Goal: Information Seeking & Learning: Find contact information

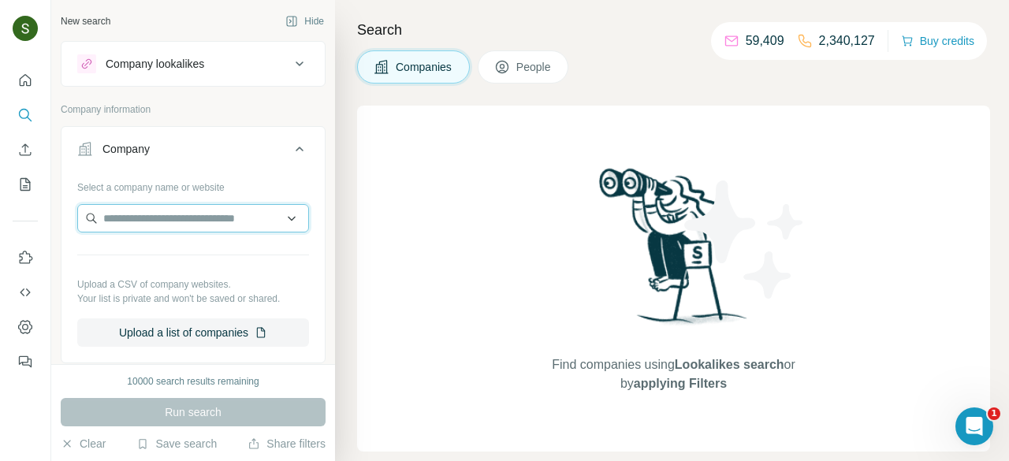
click at [245, 220] on input "text" at bounding box center [193, 218] width 232 height 28
paste input "**********"
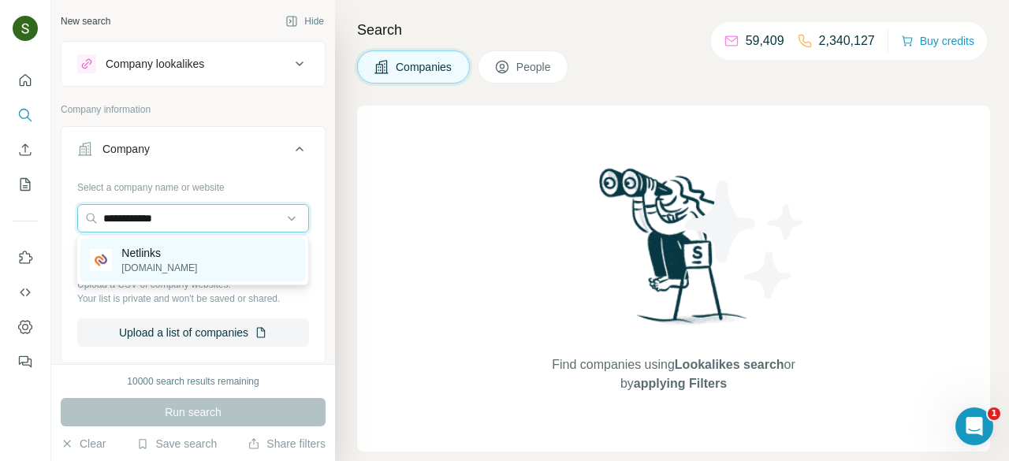
type input "**********"
click at [147, 259] on p "Netlinks" at bounding box center [159, 253] width 76 height 16
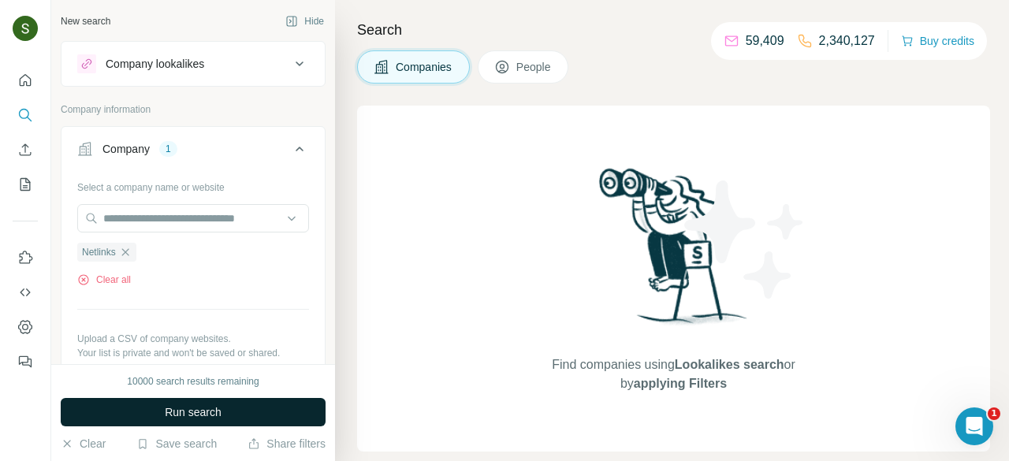
click at [275, 422] on button "Run search" at bounding box center [193, 412] width 265 height 28
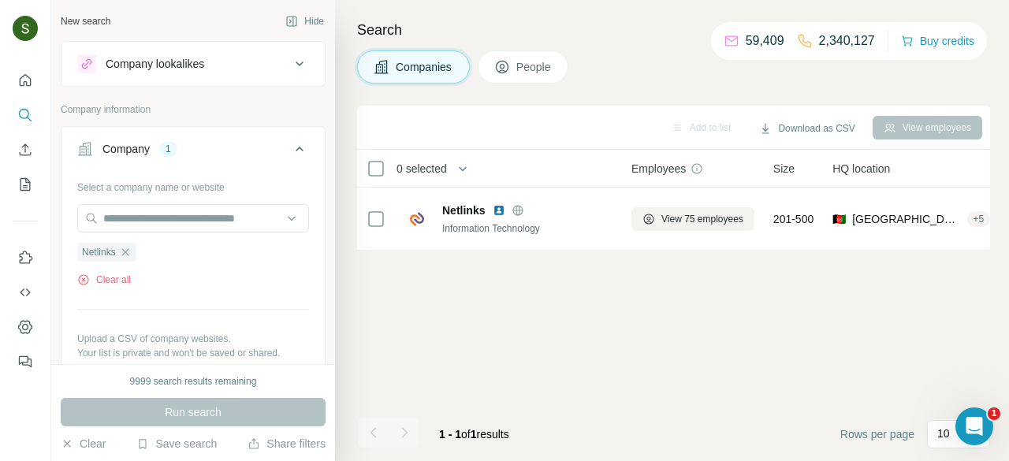
click at [506, 79] on button "People" at bounding box center [523, 66] width 91 height 33
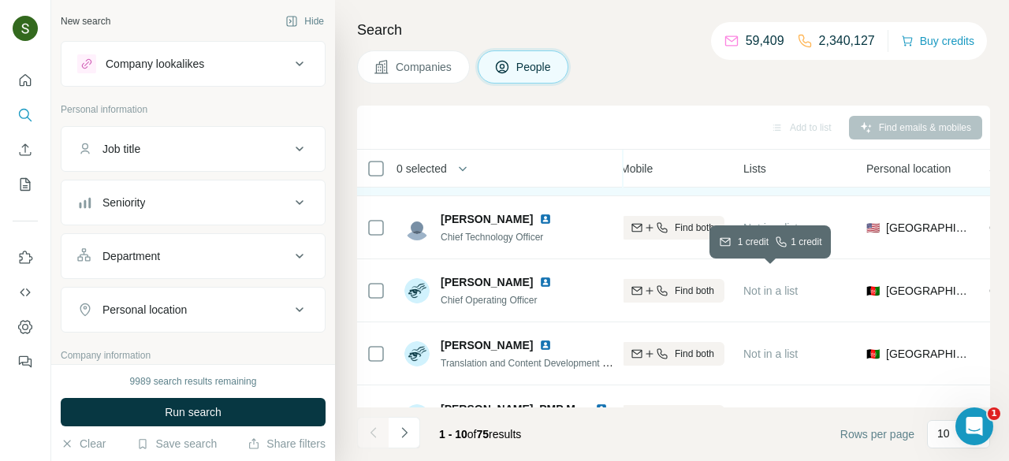
scroll to position [117, 311]
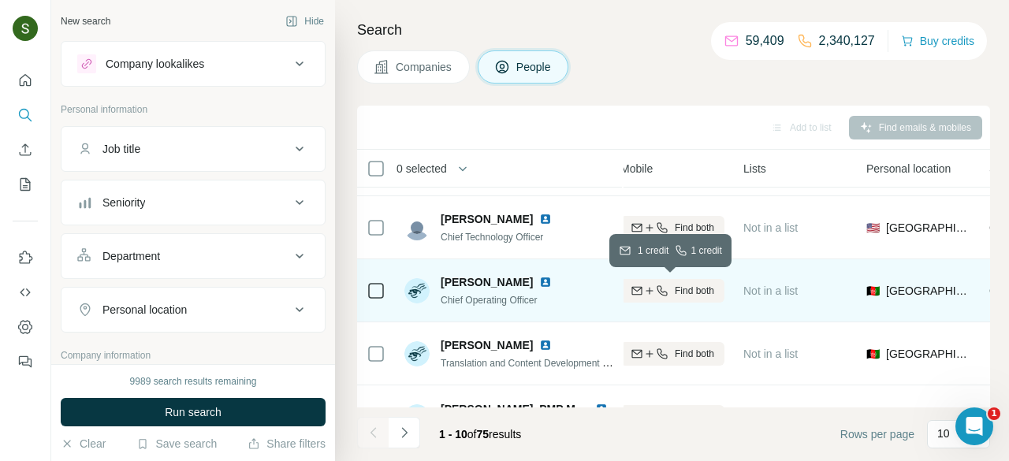
click at [691, 291] on span "Find both" at bounding box center [694, 291] width 39 height 14
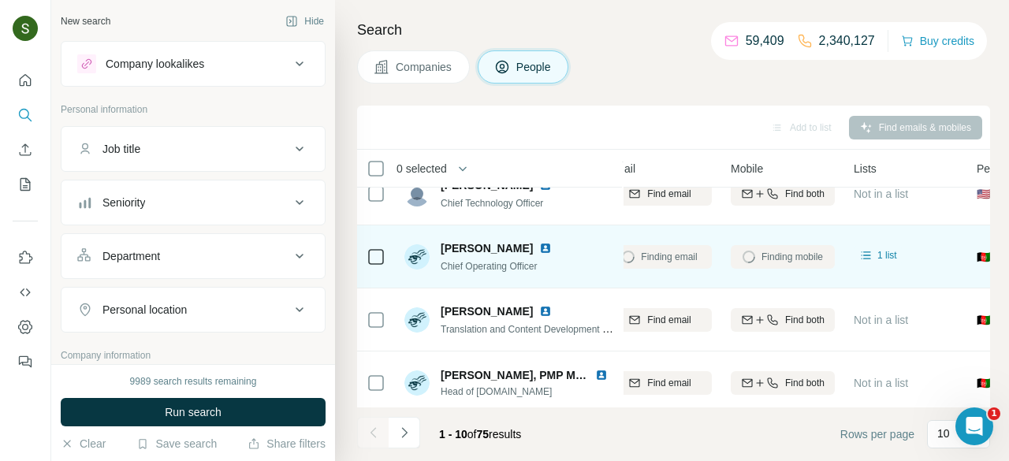
scroll to position [151, 199]
click at [545, 247] on img at bounding box center [545, 248] width 13 height 13
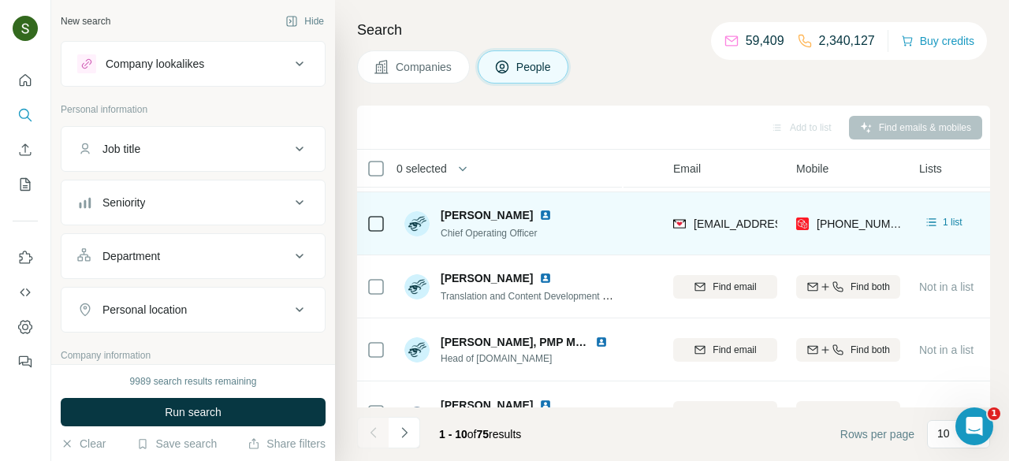
scroll to position [184, 135]
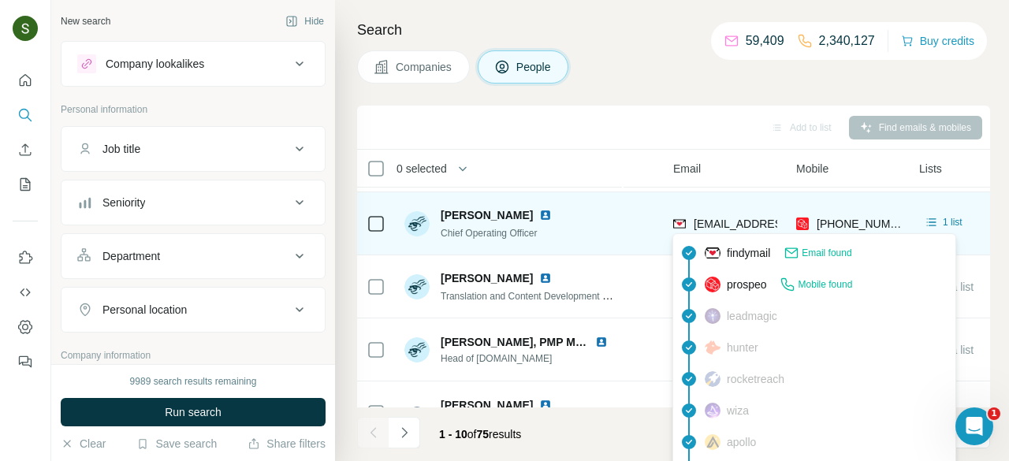
click at [708, 224] on span "[EMAIL_ADDRESS][DOMAIN_NAME]" at bounding box center [787, 224] width 187 height 13
copy span "[EMAIL_ADDRESS][DOMAIN_NAME]"
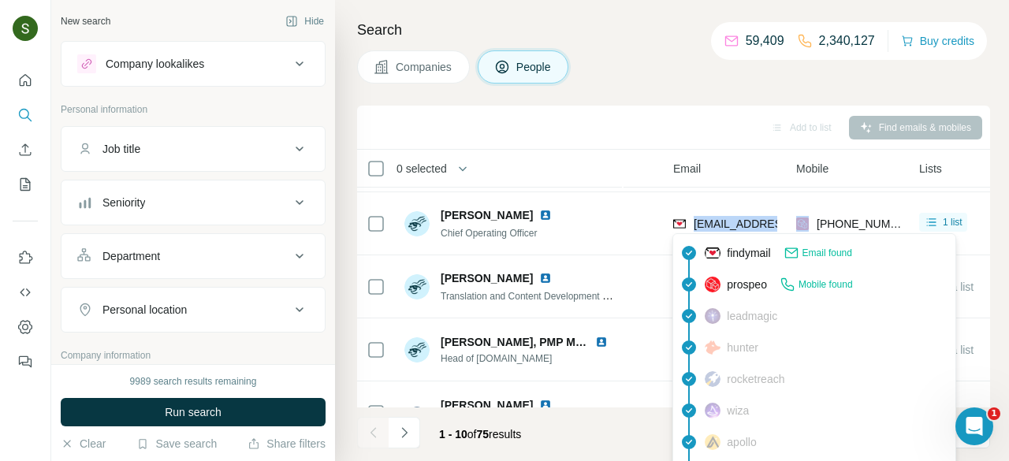
click at [583, 136] on div "Add to list Find emails & mobiles" at bounding box center [673, 127] width 617 height 28
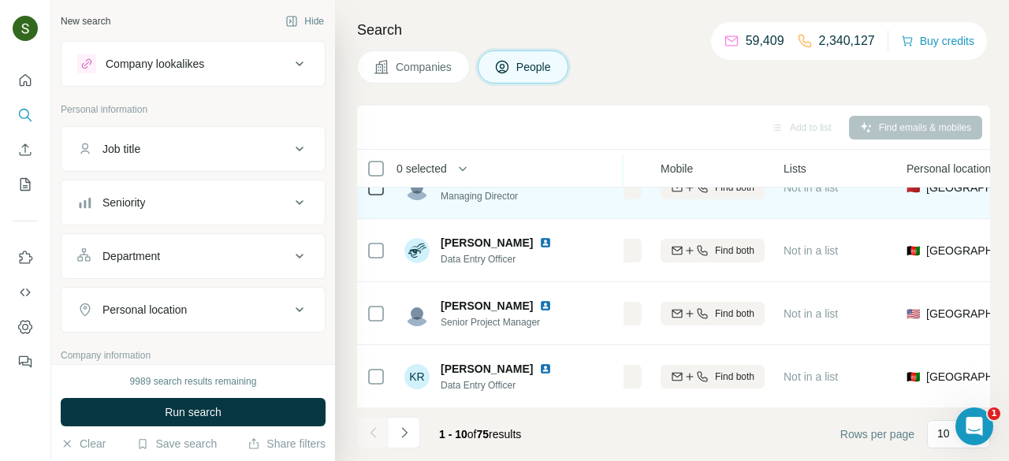
scroll to position [410, 270]
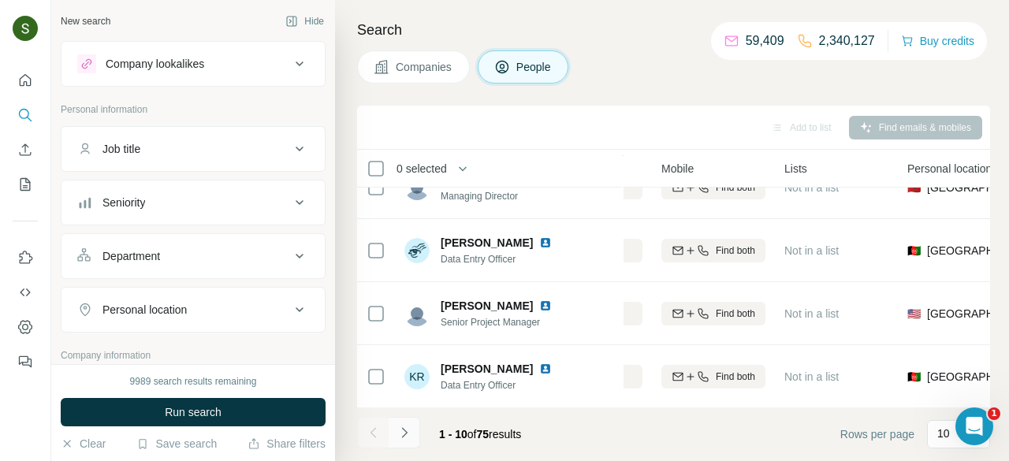
click at [408, 437] on icon "Navigate to next page" at bounding box center [404, 433] width 16 height 16
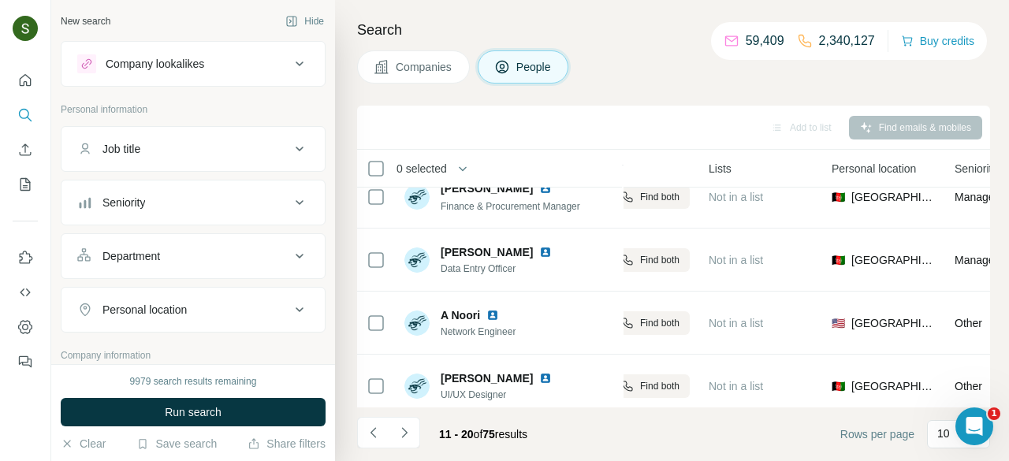
scroll to position [410, 345]
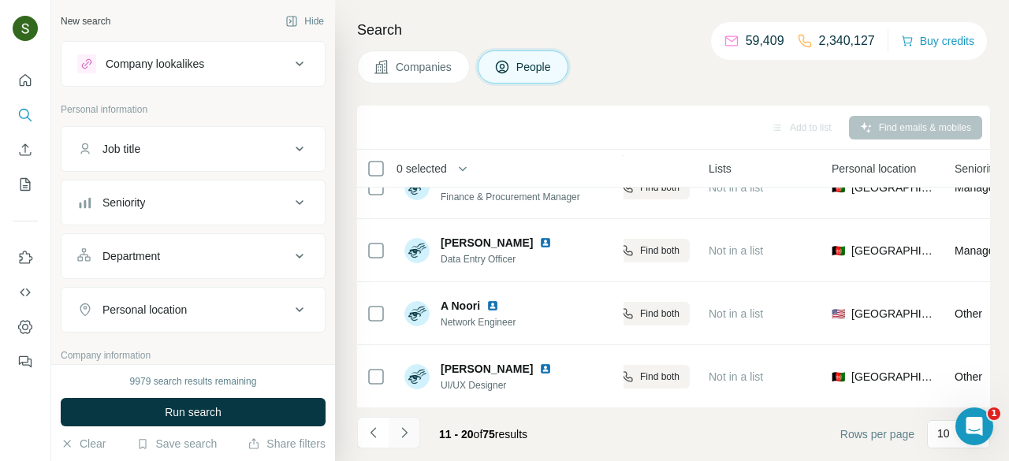
click at [407, 430] on icon "Navigate to next page" at bounding box center [404, 433] width 16 height 16
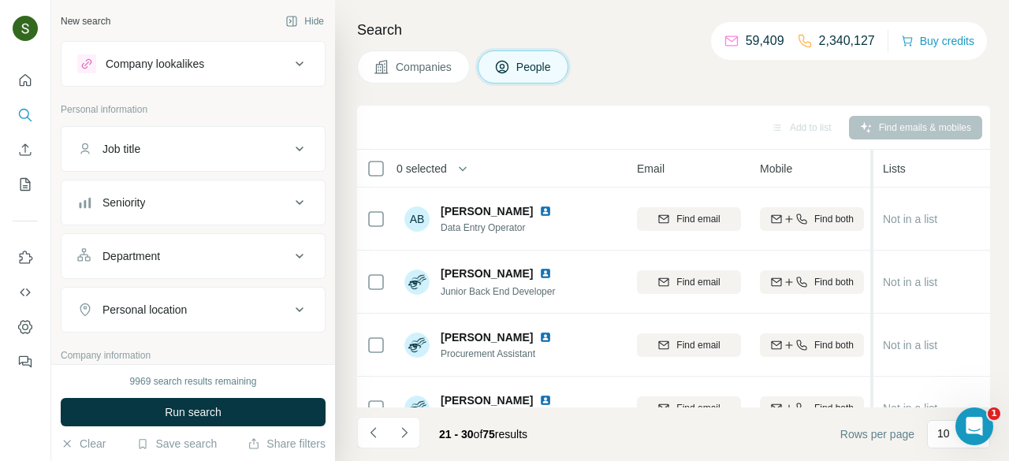
scroll to position [2, 162]
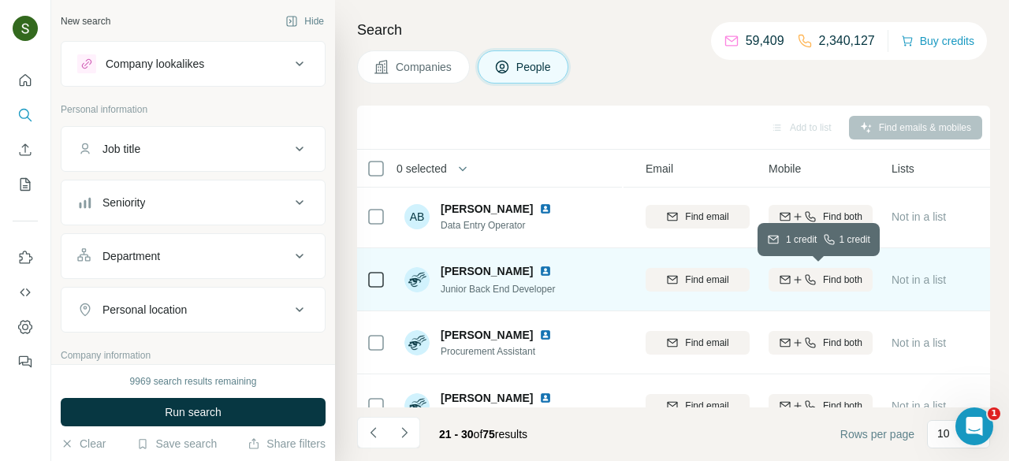
click at [837, 283] on span "Find both" at bounding box center [842, 280] width 39 height 14
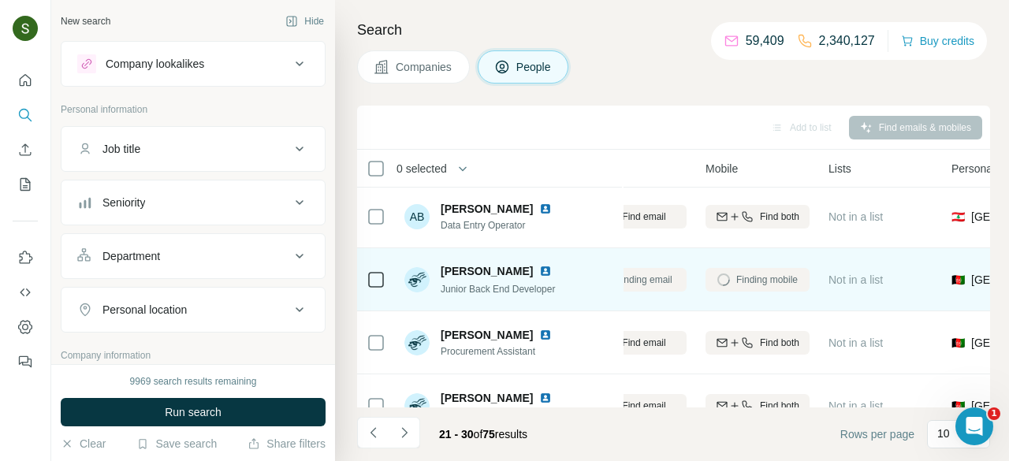
scroll to position [3, 229]
click at [552, 272] on img at bounding box center [545, 270] width 13 height 13
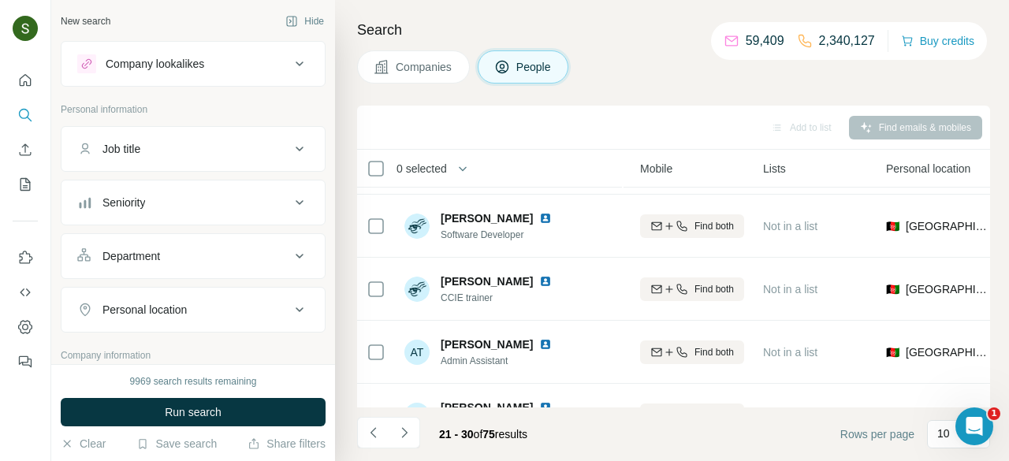
scroll to position [308, 287]
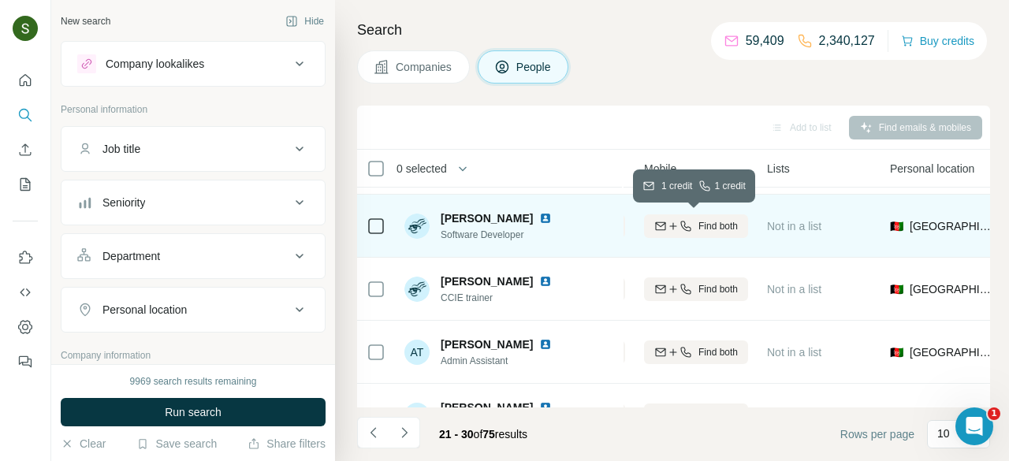
click at [675, 233] on button "Find both" at bounding box center [696, 226] width 104 height 24
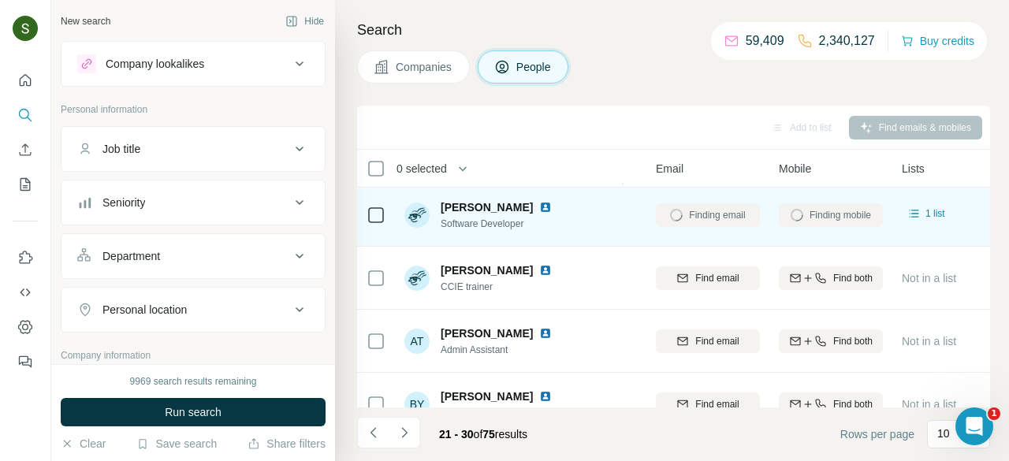
scroll to position [321, 152]
click at [541, 204] on img at bounding box center [545, 205] width 13 height 13
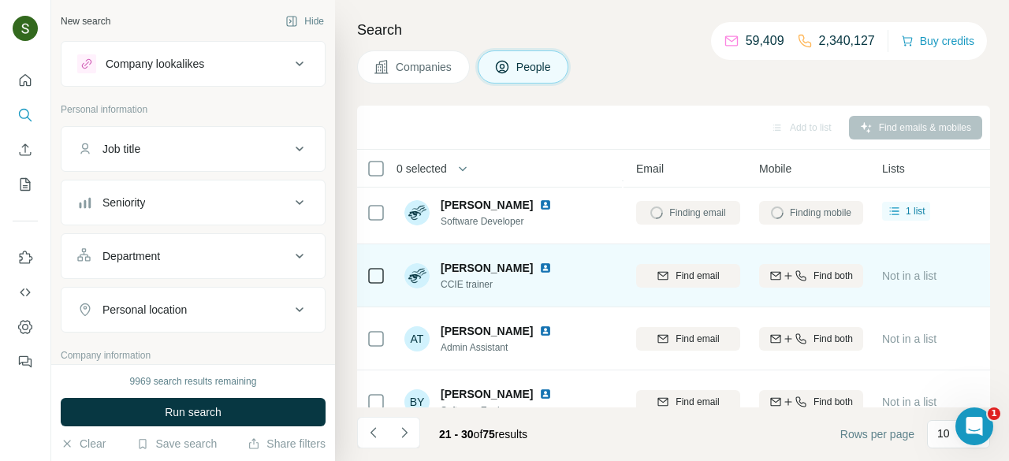
scroll to position [323, 172]
click at [682, 292] on div "Find email" at bounding box center [688, 273] width 104 height 43
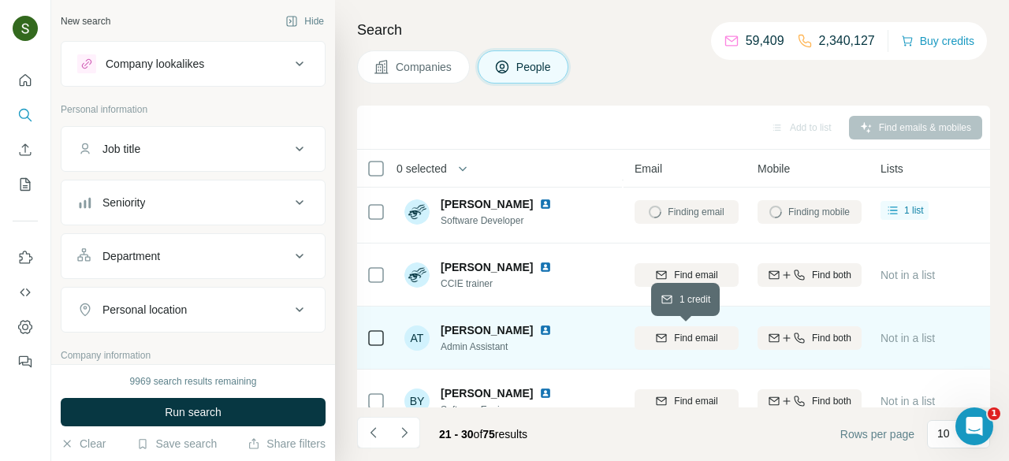
scroll to position [329, 173]
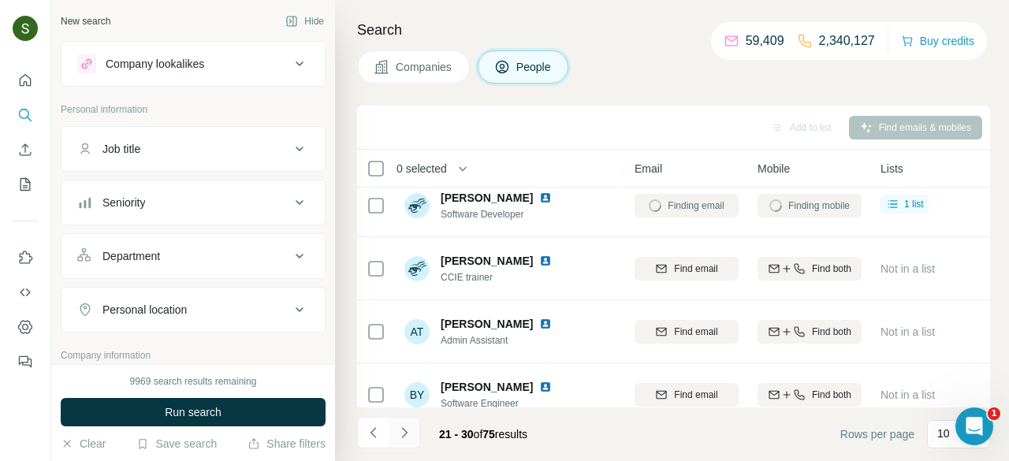
click at [407, 434] on icon "Navigate to next page" at bounding box center [404, 433] width 16 height 16
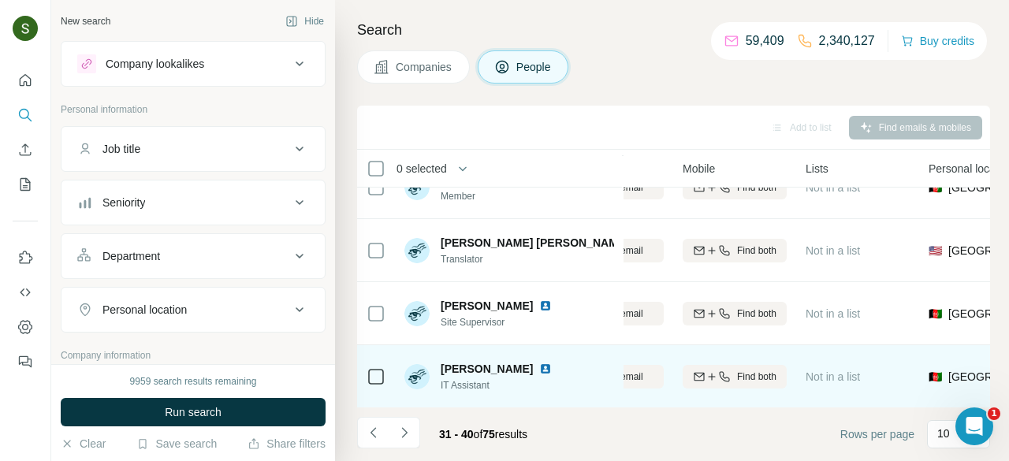
scroll to position [0, 248]
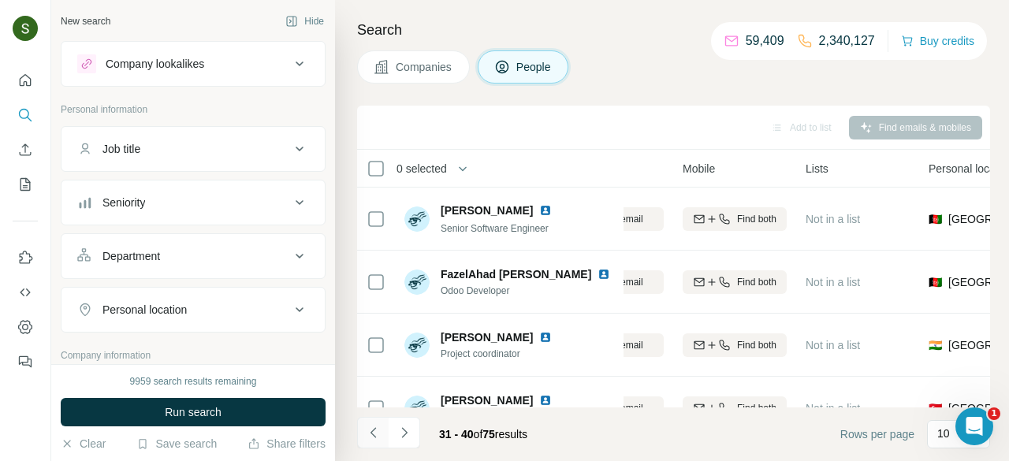
click at [383, 436] on button "Navigate to previous page" at bounding box center [373, 433] width 32 height 32
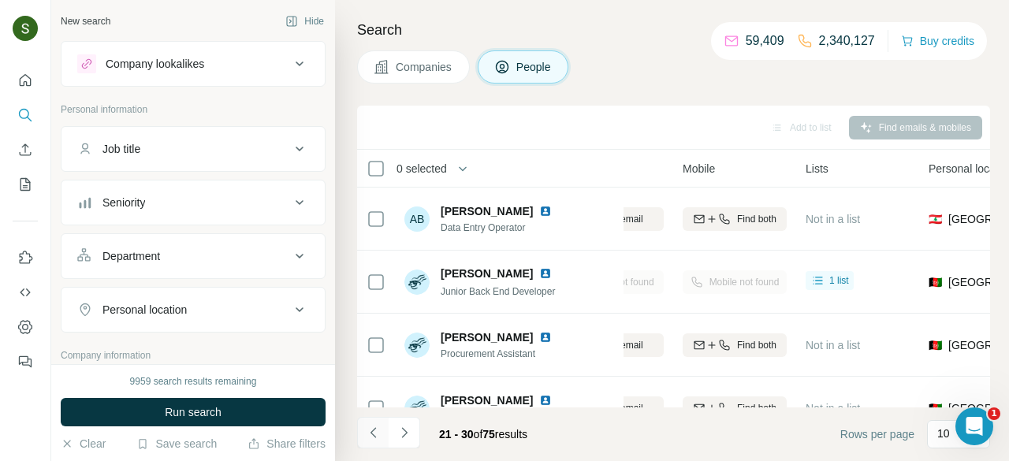
click at [377, 435] on icon "Navigate to previous page" at bounding box center [374, 433] width 16 height 16
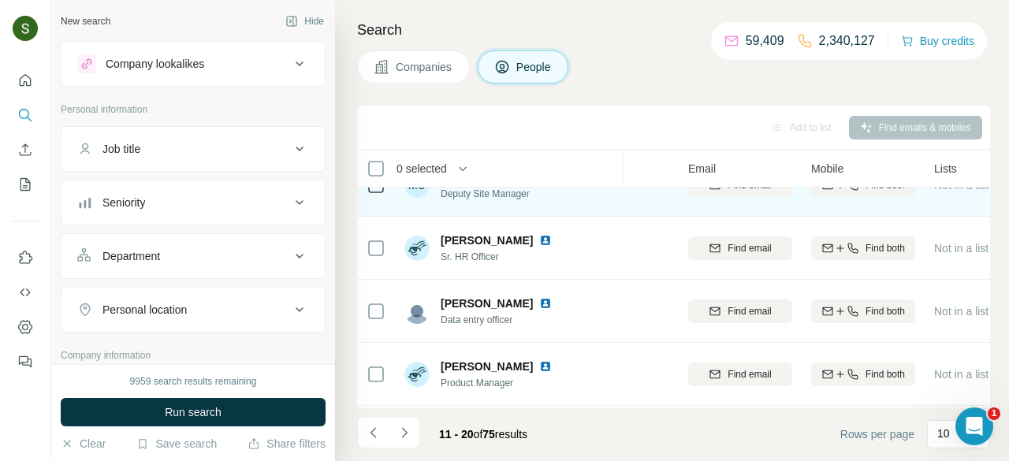
scroll to position [0, 120]
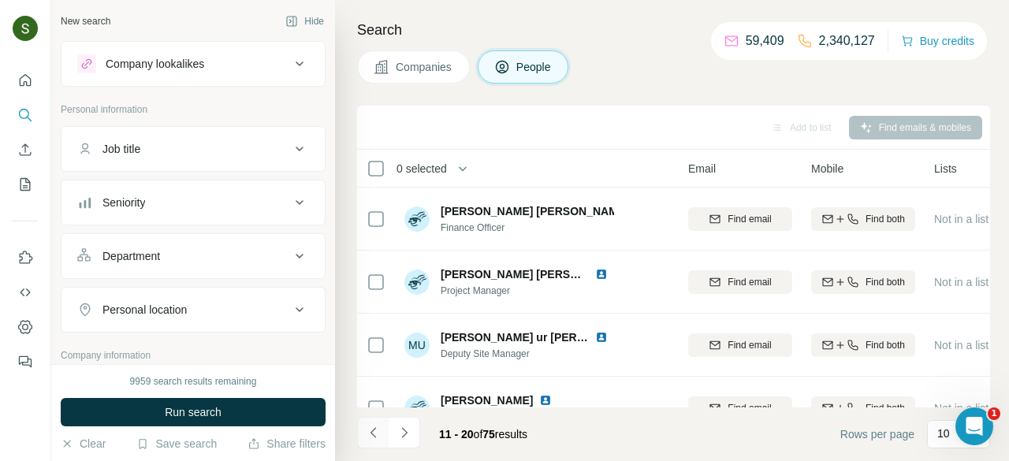
click at [369, 437] on icon "Navigate to previous page" at bounding box center [374, 433] width 16 height 16
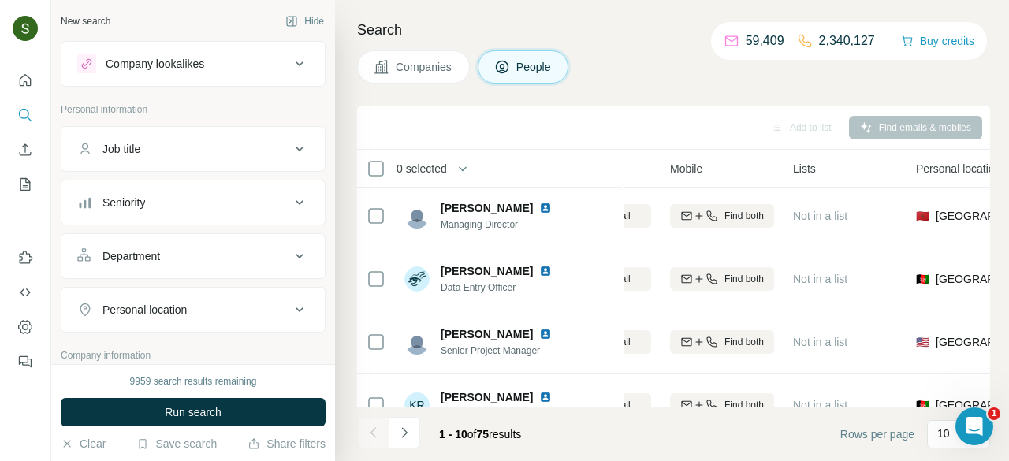
scroll to position [410, 261]
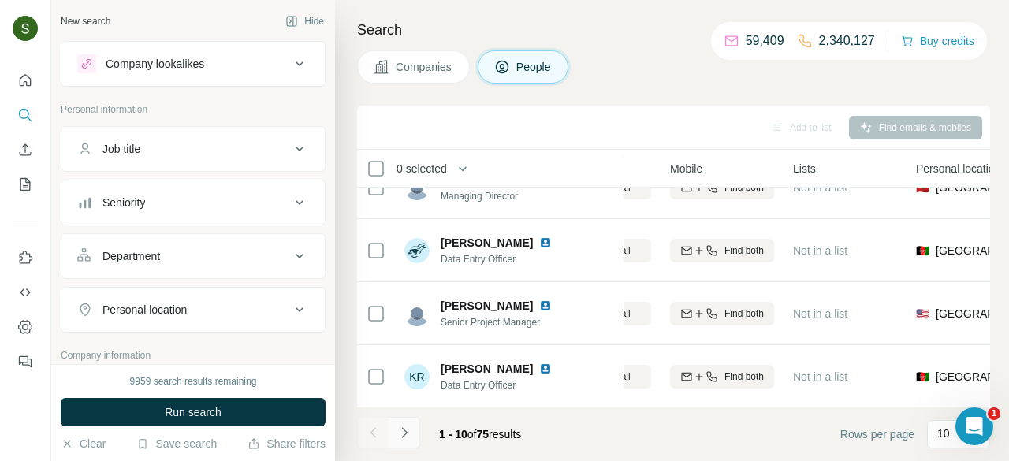
click at [404, 426] on icon "Navigate to next page" at bounding box center [404, 433] width 16 height 16
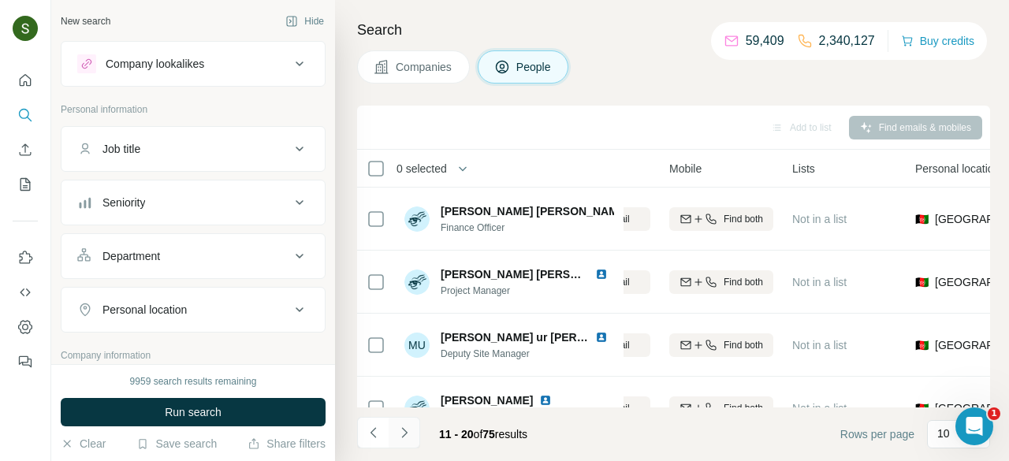
click at [411, 433] on icon "Navigate to next page" at bounding box center [404, 433] width 16 height 16
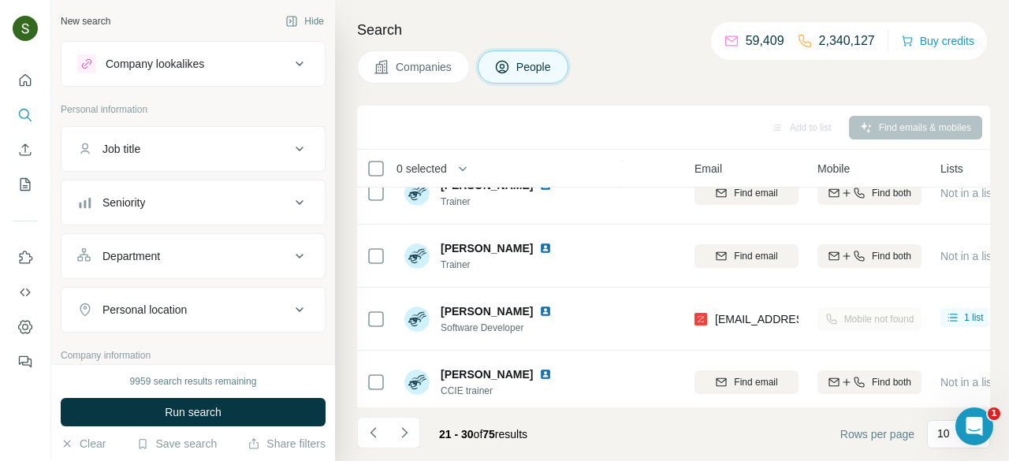
scroll to position [216, 113]
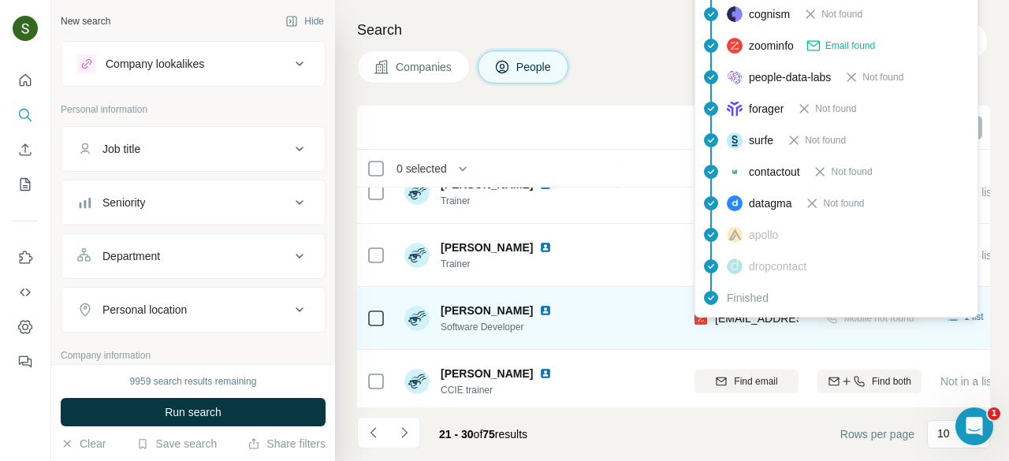
click at [749, 322] on span "[EMAIL_ADDRESS][DOMAIN_NAME]" at bounding box center [808, 318] width 187 height 13
copy tr "[EMAIL_ADDRESS][DOMAIN_NAME]"
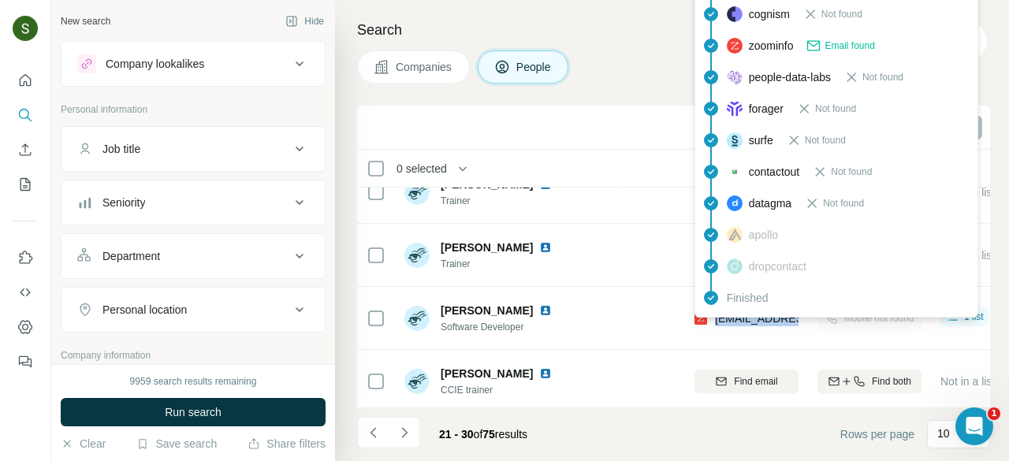
click at [411, 78] on button "Companies" at bounding box center [413, 66] width 113 height 33
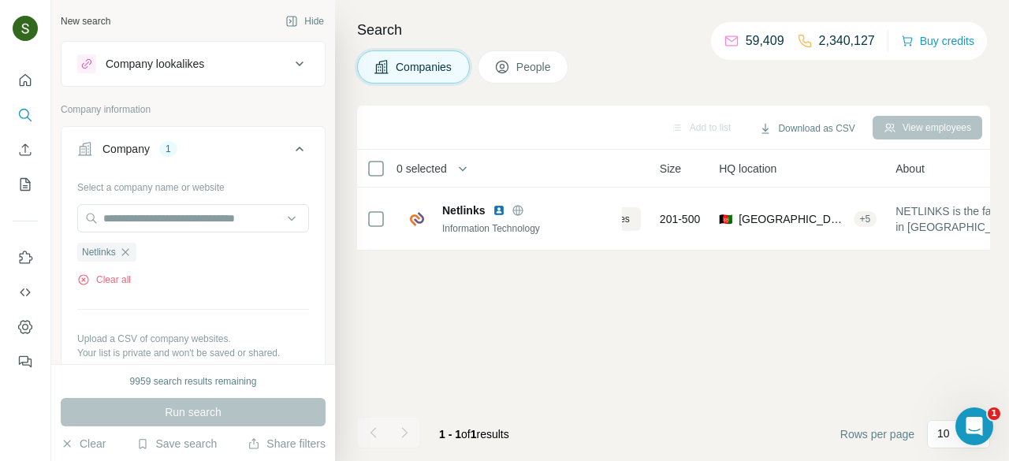
scroll to position [0, 113]
click at [115, 281] on button "Clear all" at bounding box center [104, 280] width 54 height 14
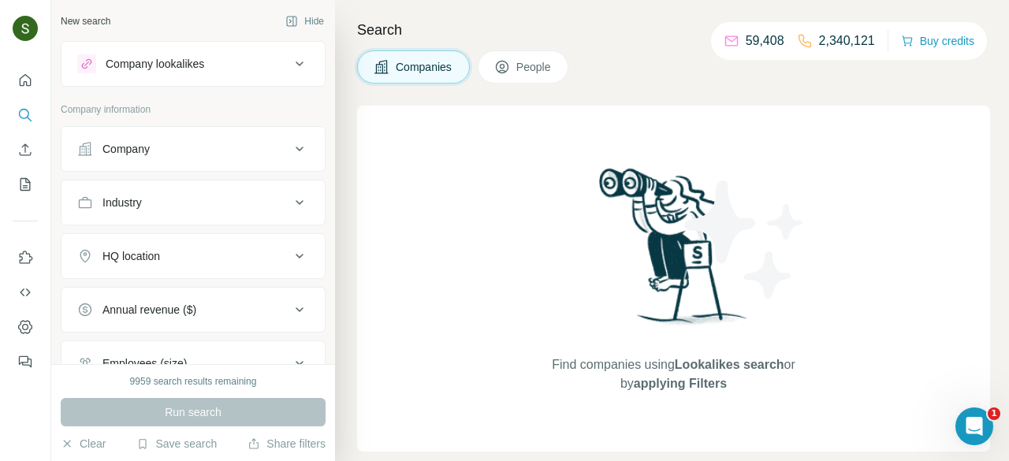
click at [195, 165] on button "Company" at bounding box center [192, 149] width 263 height 38
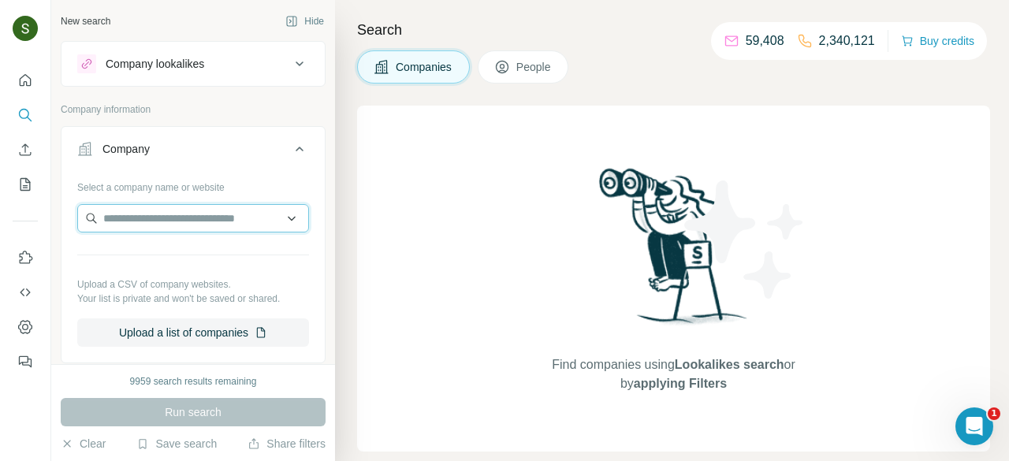
click at [184, 220] on input "text" at bounding box center [193, 218] width 232 height 28
paste input "**********"
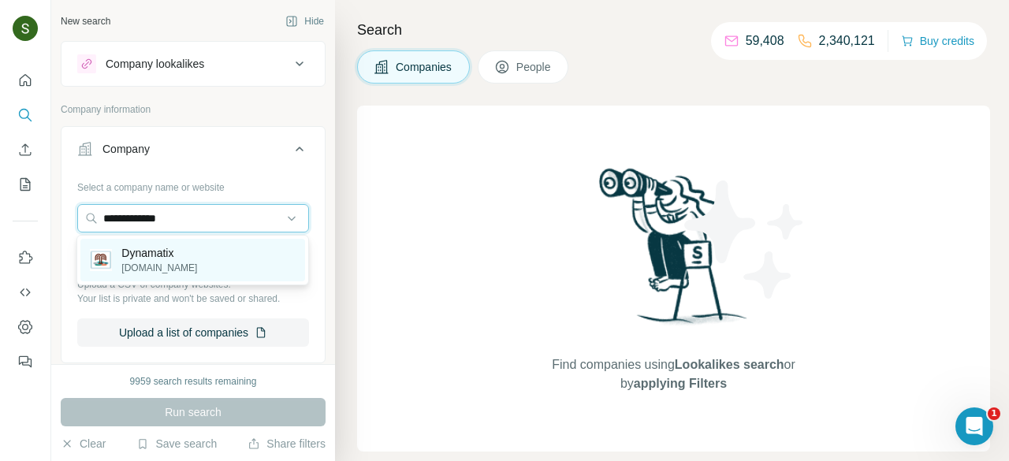
type input "**********"
click at [188, 255] on p "Dynamatix" at bounding box center [159, 253] width 76 height 16
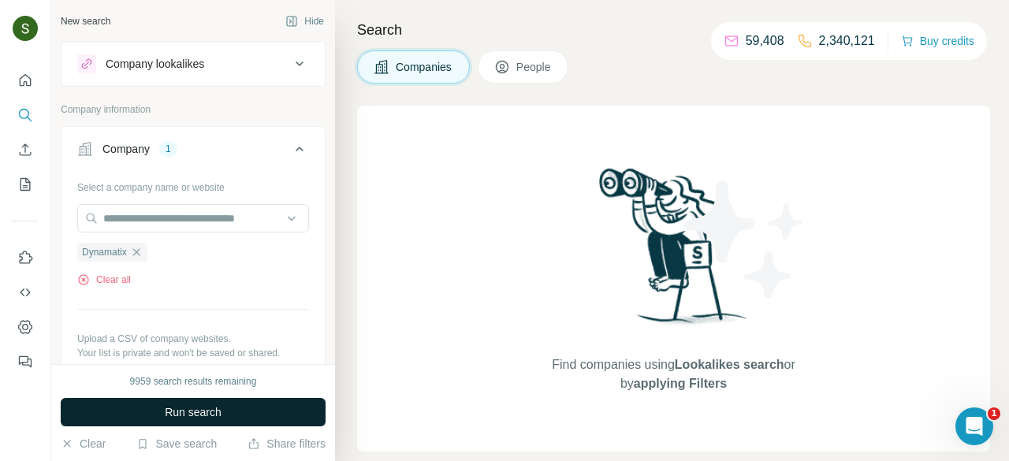
click at [230, 422] on button "Run search" at bounding box center [193, 412] width 265 height 28
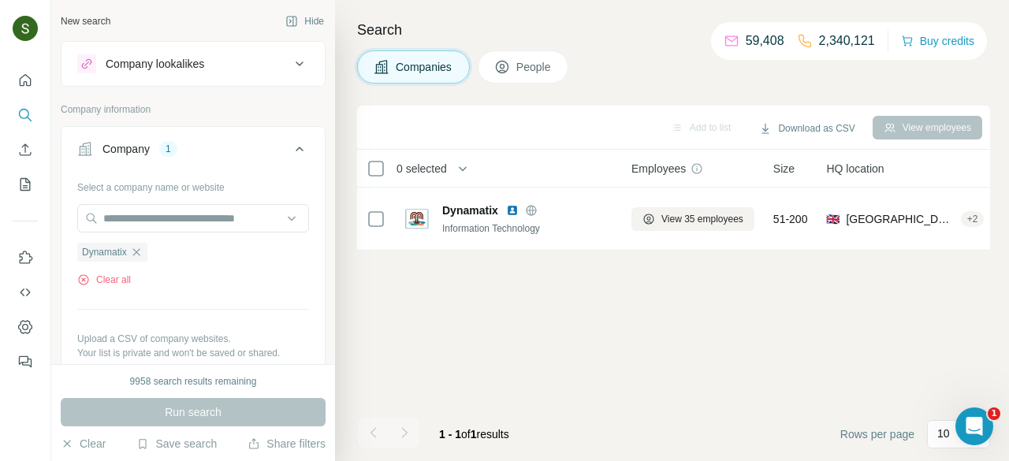
click at [523, 60] on span "People" at bounding box center [534, 67] width 36 height 16
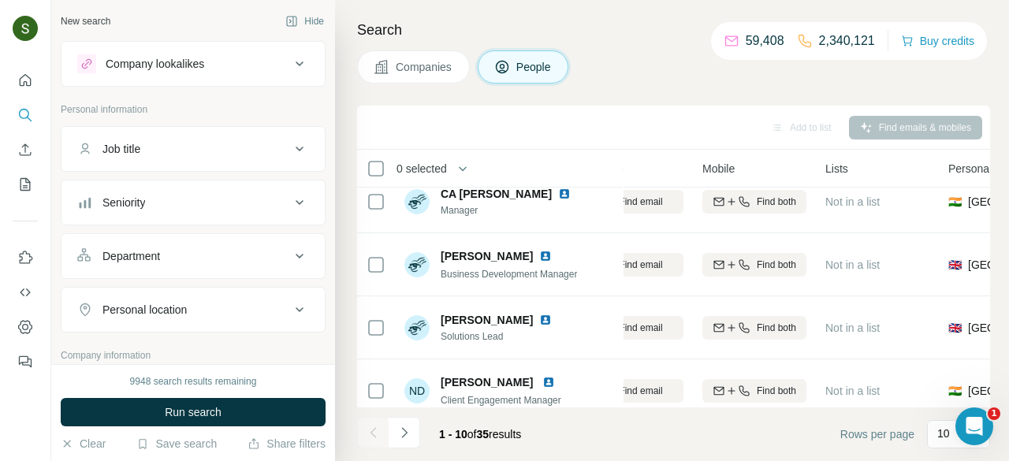
scroll to position [207, 224]
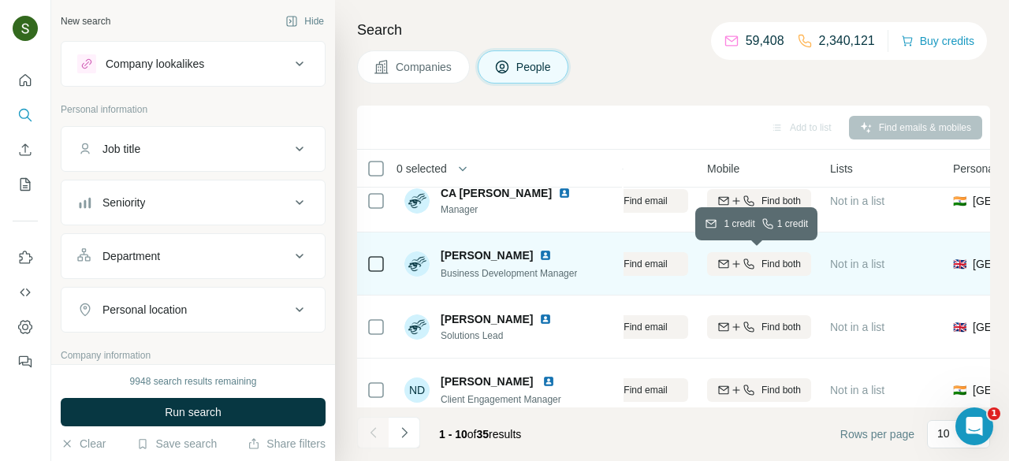
click at [769, 261] on span "Find both" at bounding box center [780, 264] width 39 height 14
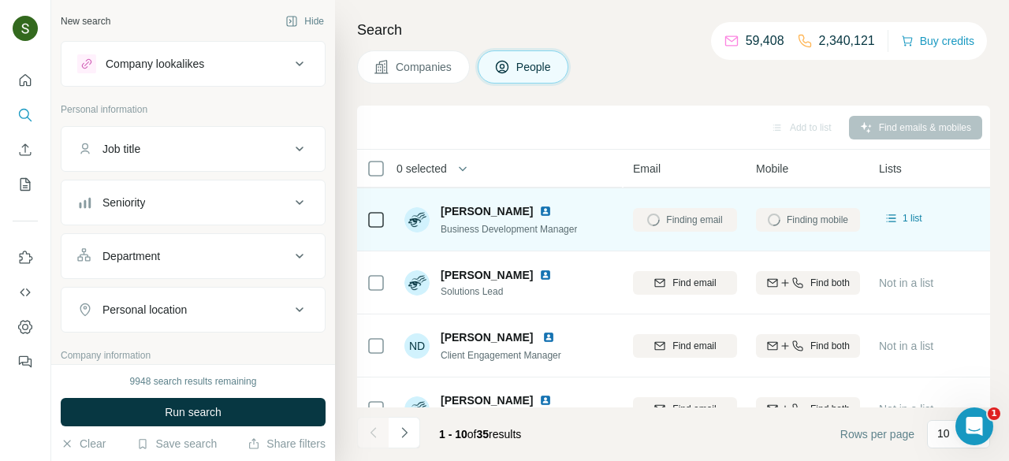
scroll to position [254, 172]
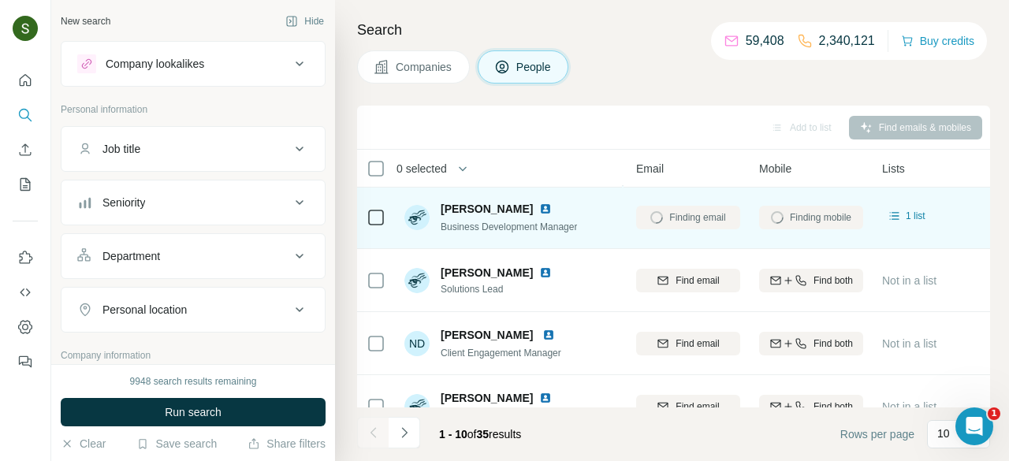
click at [550, 206] on img at bounding box center [545, 209] width 13 height 13
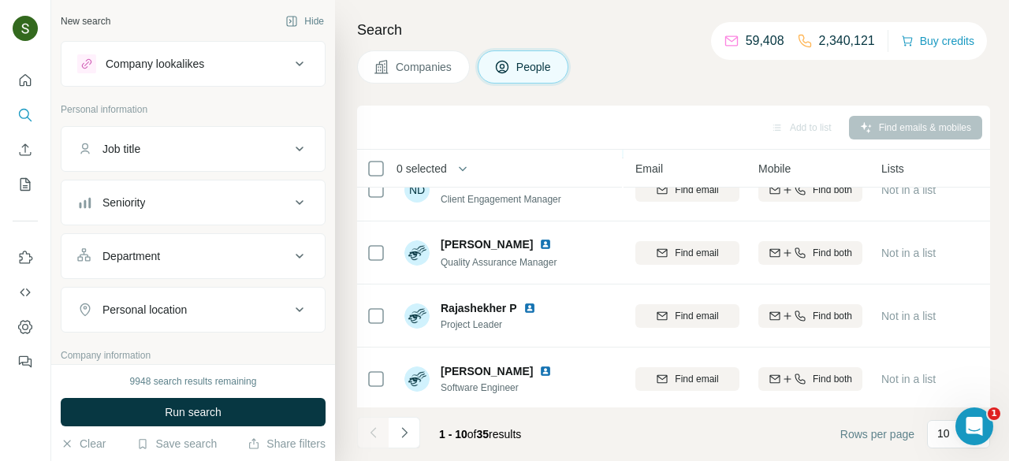
scroll to position [410, 173]
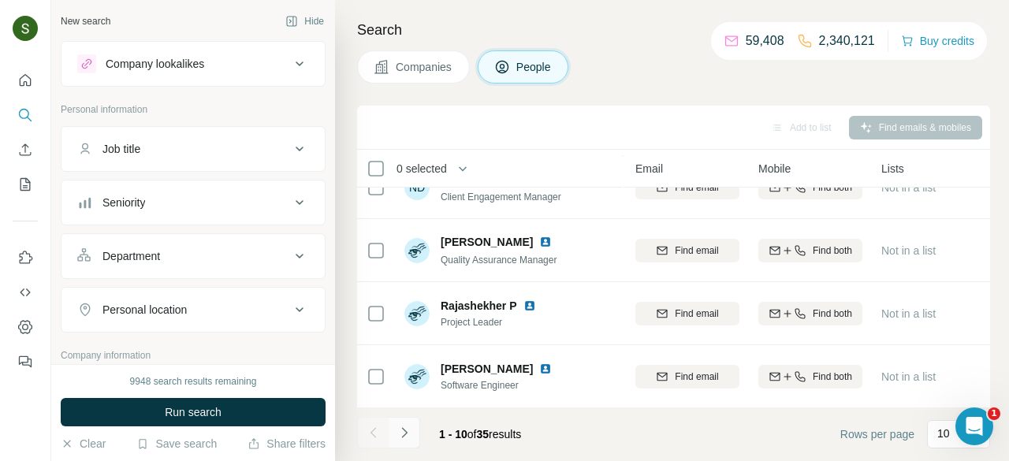
click at [407, 436] on icon "Navigate to next page" at bounding box center [404, 433] width 16 height 16
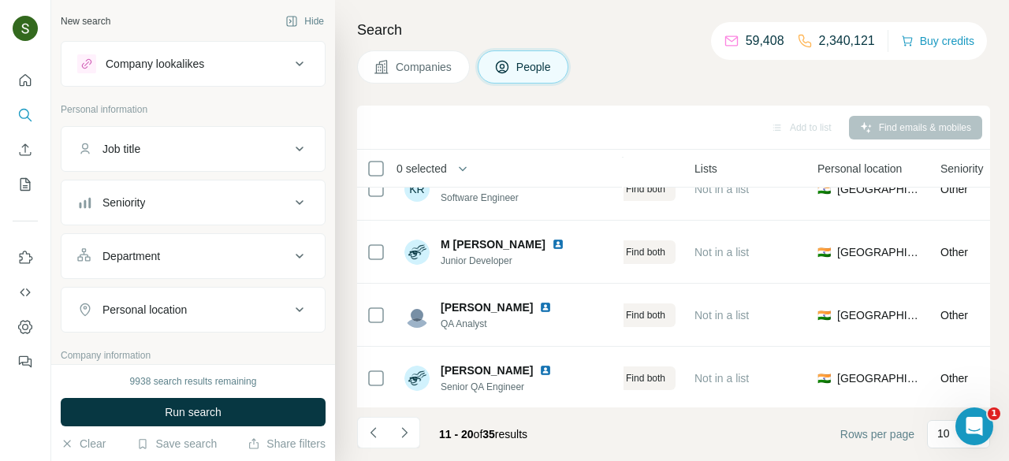
scroll to position [410, 359]
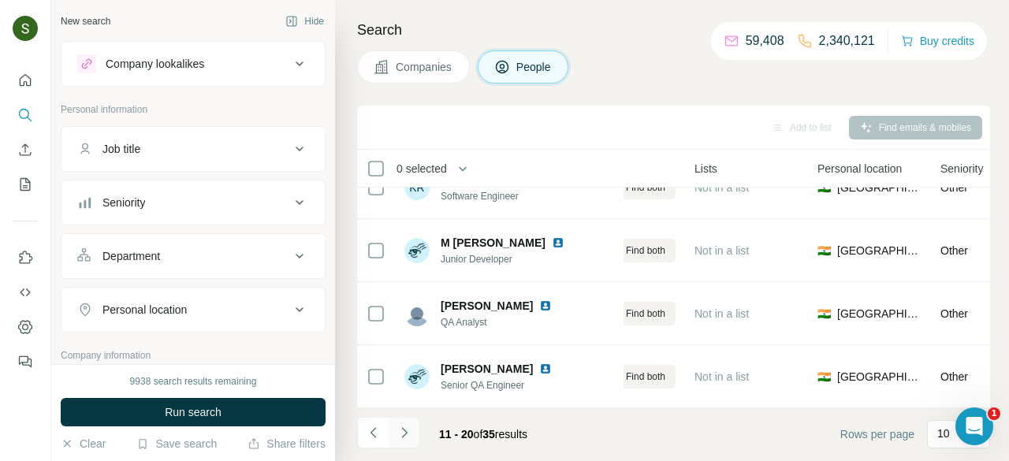
click at [414, 429] on button "Navigate to next page" at bounding box center [405, 433] width 32 height 32
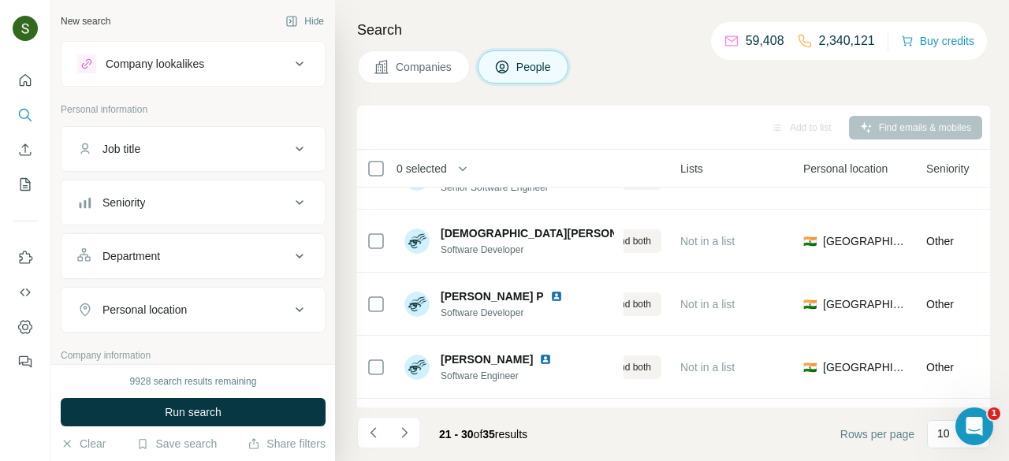
scroll to position [410, 374]
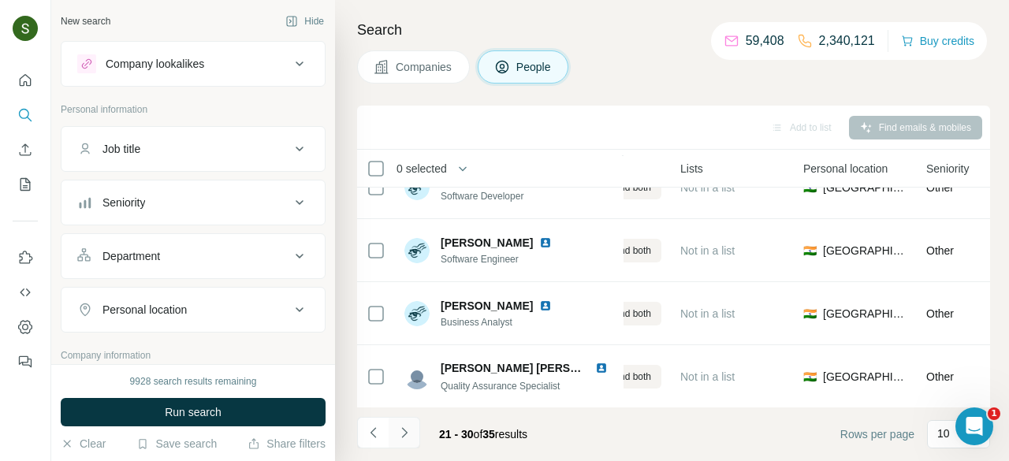
click at [412, 438] on button "Navigate to next page" at bounding box center [405, 433] width 32 height 32
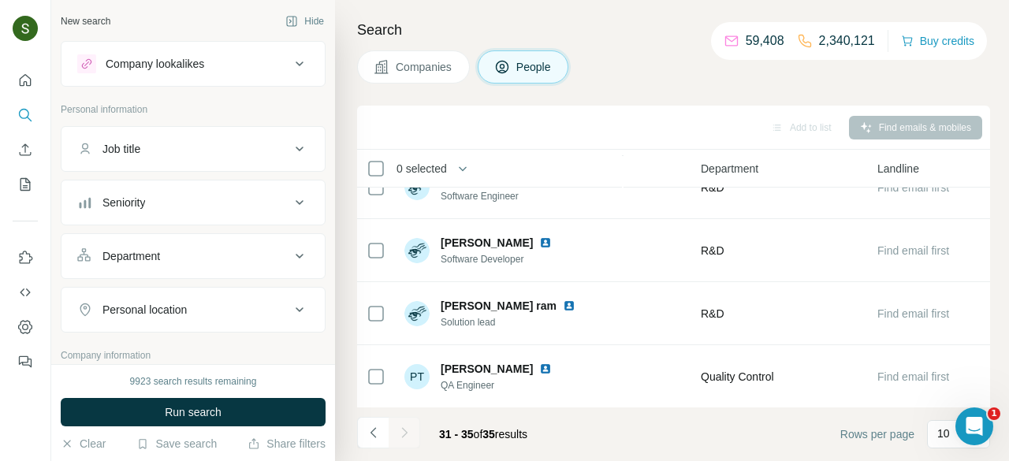
scroll to position [0, 722]
